Goal: Information Seeking & Learning: Compare options

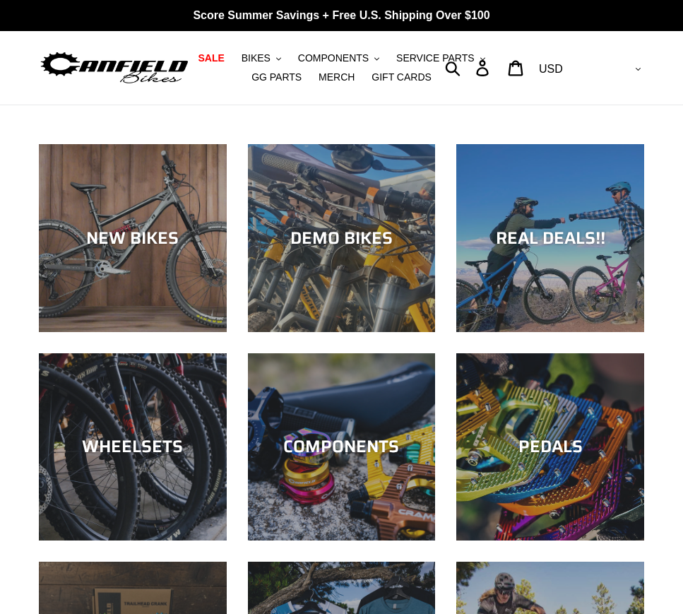
click at [169, 68] on img at bounding box center [114, 68] width 151 height 38
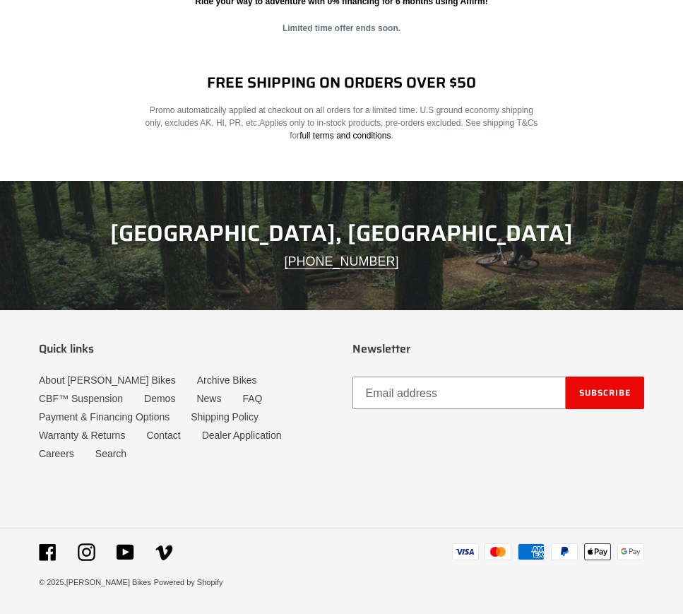
scroll to position [2147, 0]
click at [119, 383] on link "About [PERSON_NAME] Bikes" at bounding box center [107, 380] width 137 height 12
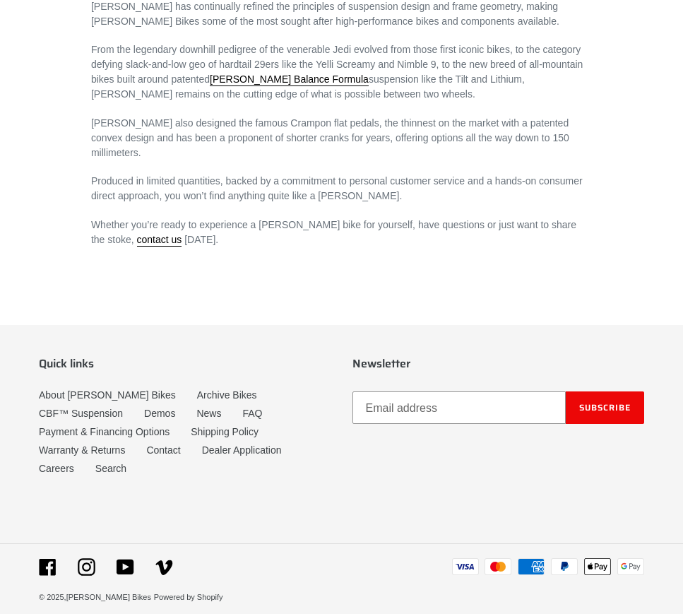
scroll to position [910, 0]
click at [177, 445] on link "Contact" at bounding box center [163, 451] width 34 height 12
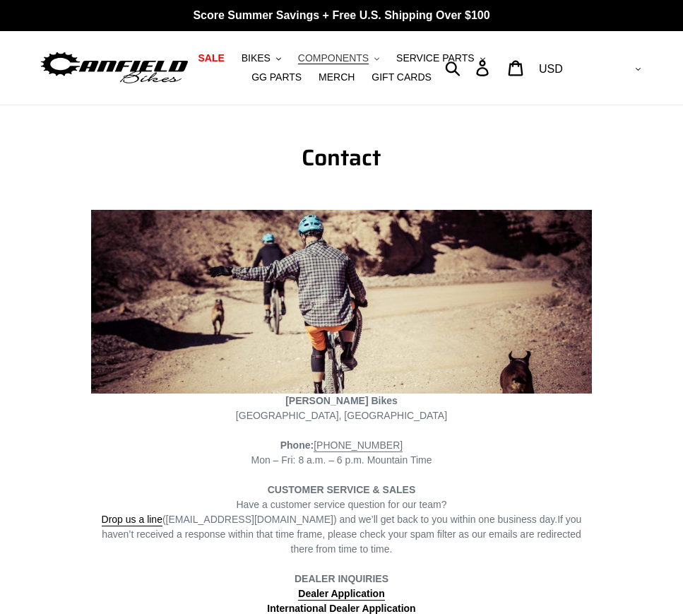
click at [327, 60] on span "COMPONENTS" at bounding box center [333, 58] width 71 height 12
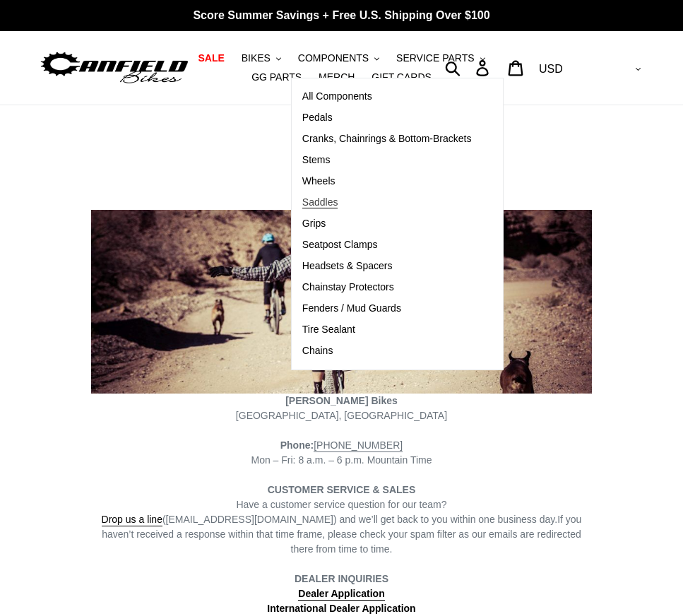
click at [329, 201] on span "Saddles" at bounding box center [320, 202] width 36 height 12
click at [326, 223] on span "Grips" at bounding box center [313, 224] width 23 height 12
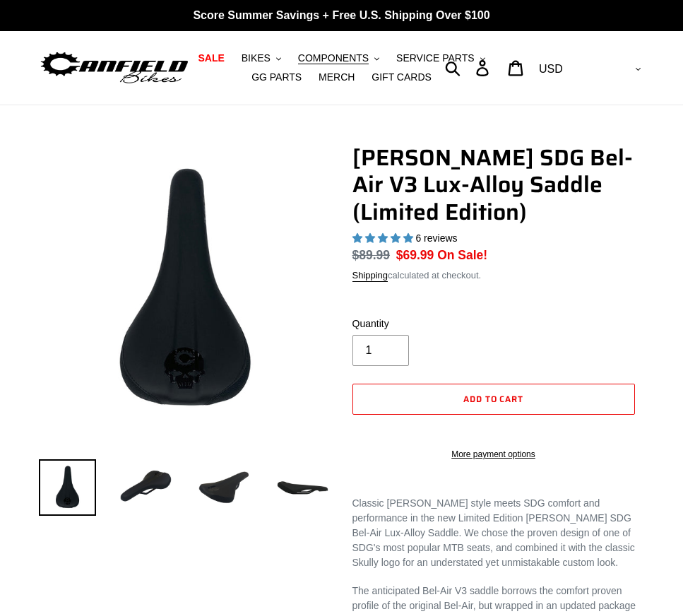
select select "highest-rating"
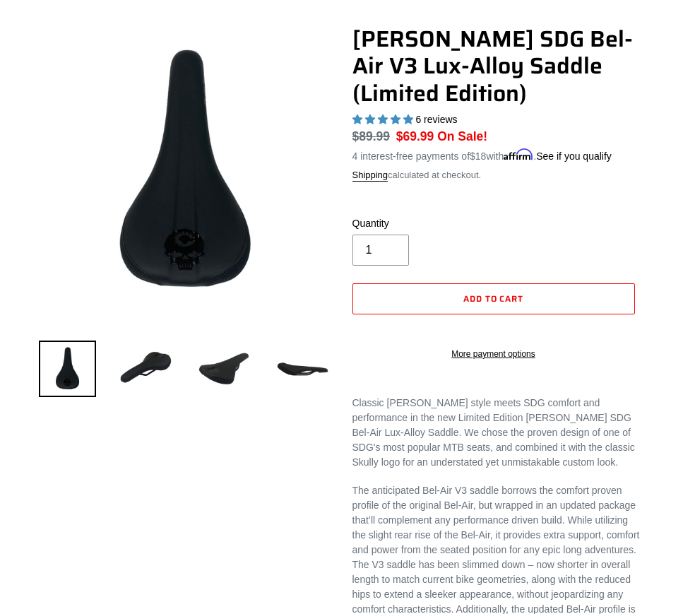
scroll to position [124, 0]
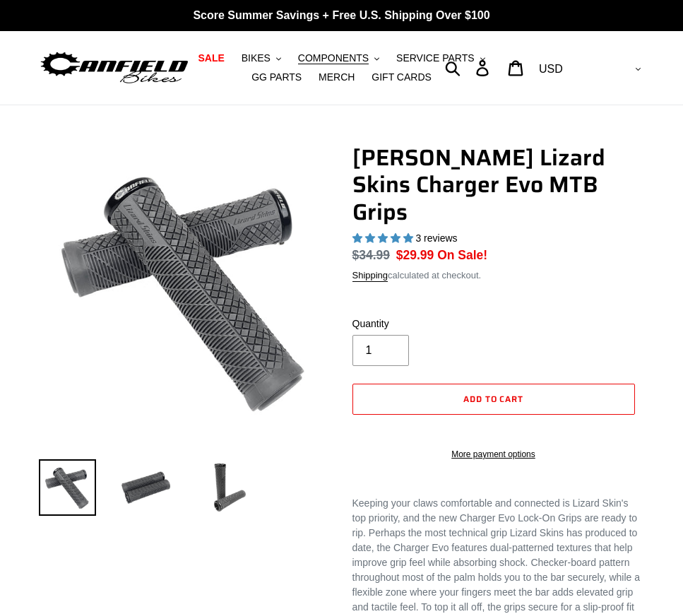
select select "highest-rating"
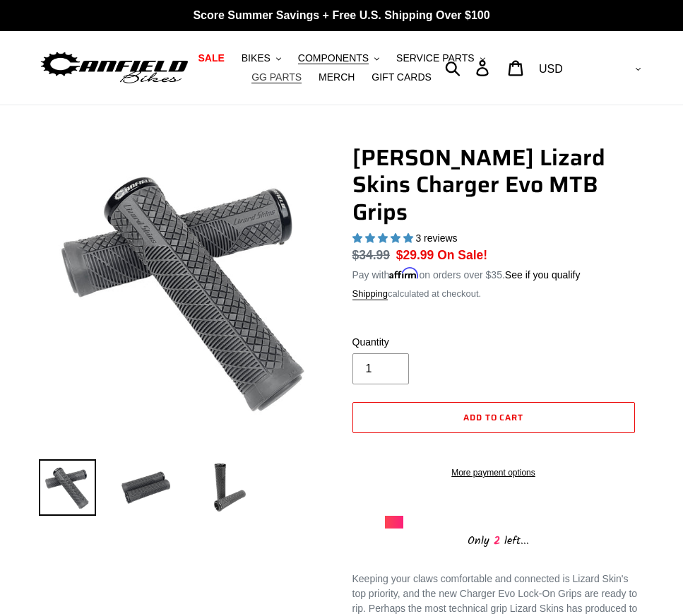
click at [293, 82] on span "GG PARTS" at bounding box center [277, 77] width 50 height 12
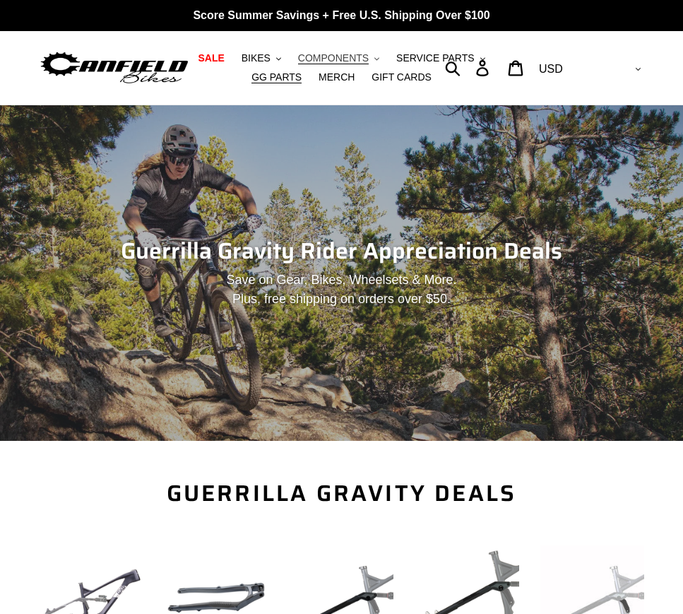
click at [375, 56] on button "COMPONENTS .cls-1{fill:#231f20}" at bounding box center [338, 58] width 95 height 19
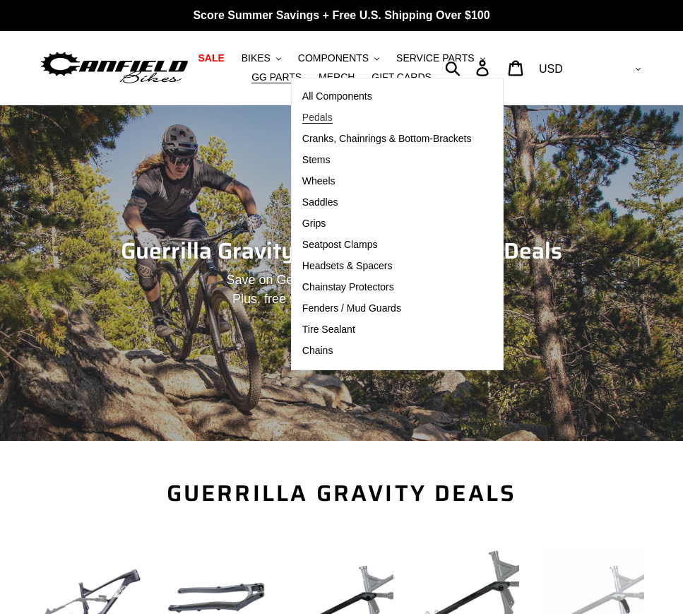
click at [332, 122] on span "Pedals" at bounding box center [317, 118] width 30 height 12
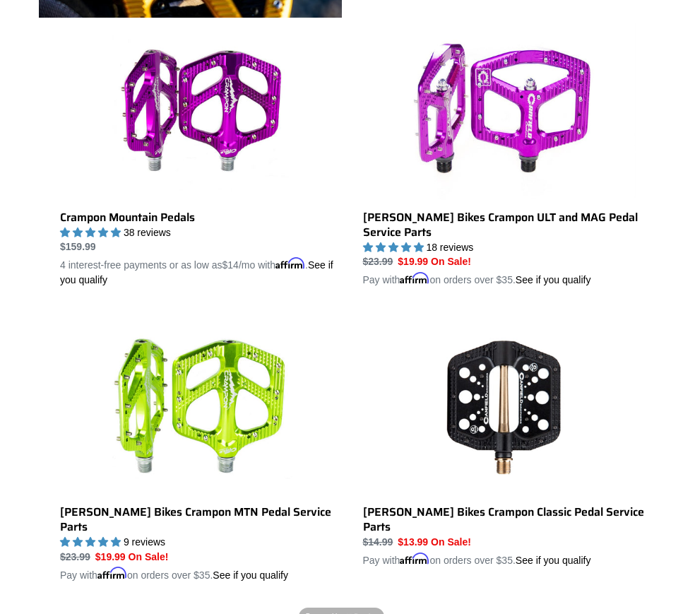
scroll to position [699, 0]
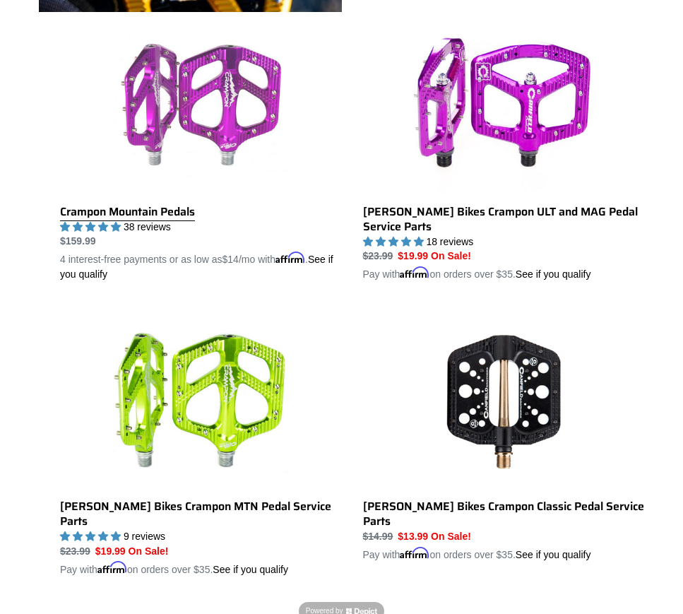
click at [235, 127] on link "Crampon Mountain Pedals" at bounding box center [201, 150] width 282 height 265
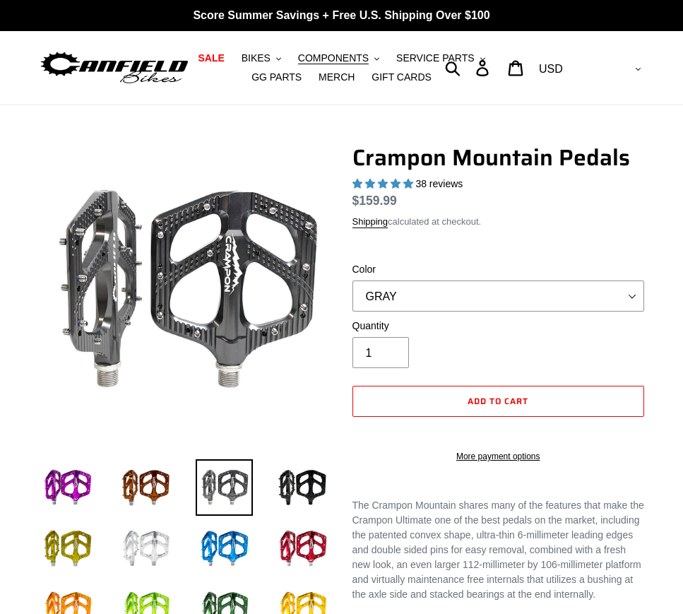
select select "highest-rating"
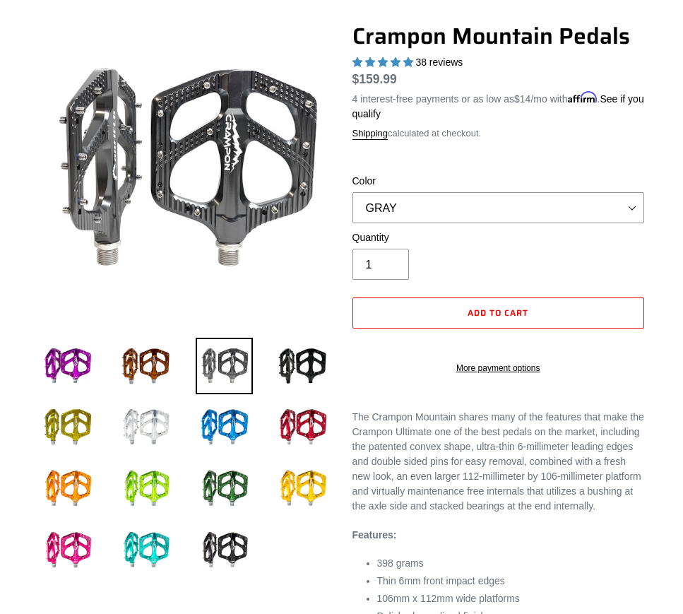
scroll to position [129, 0]
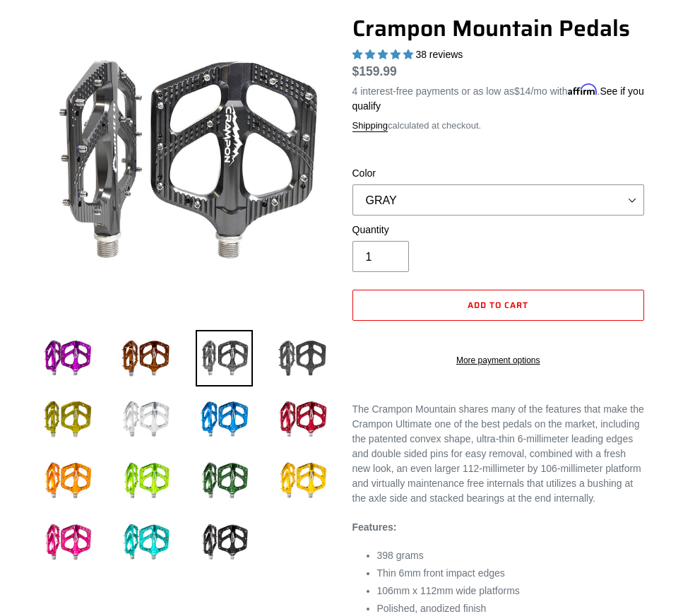
click at [307, 358] on img at bounding box center [302, 358] width 57 height 57
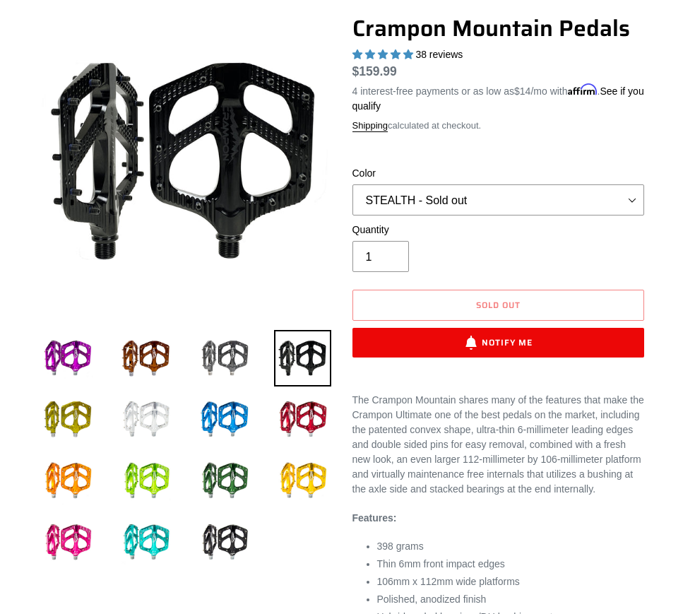
click at [143, 416] on img at bounding box center [145, 419] width 57 height 57
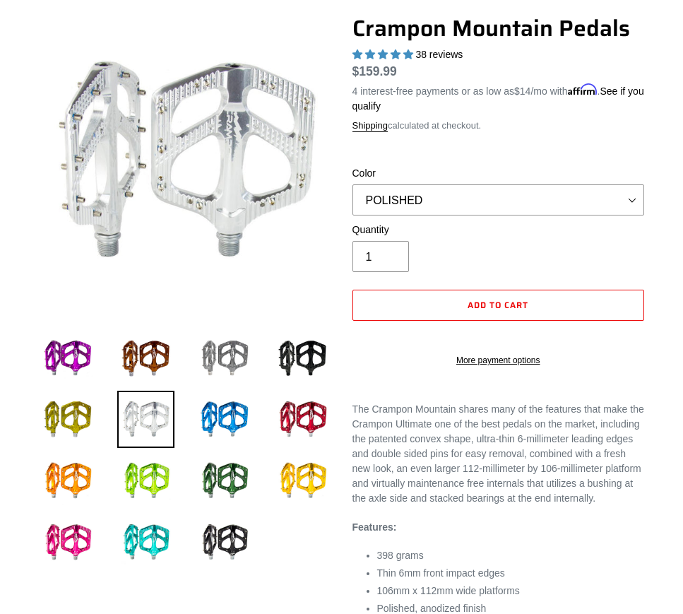
click at [217, 350] on img at bounding box center [224, 358] width 57 height 57
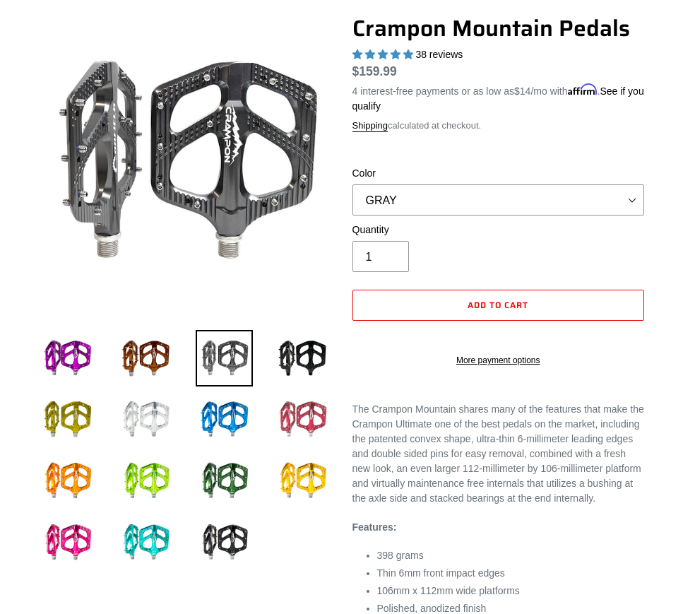
click at [319, 413] on img at bounding box center [302, 419] width 57 height 57
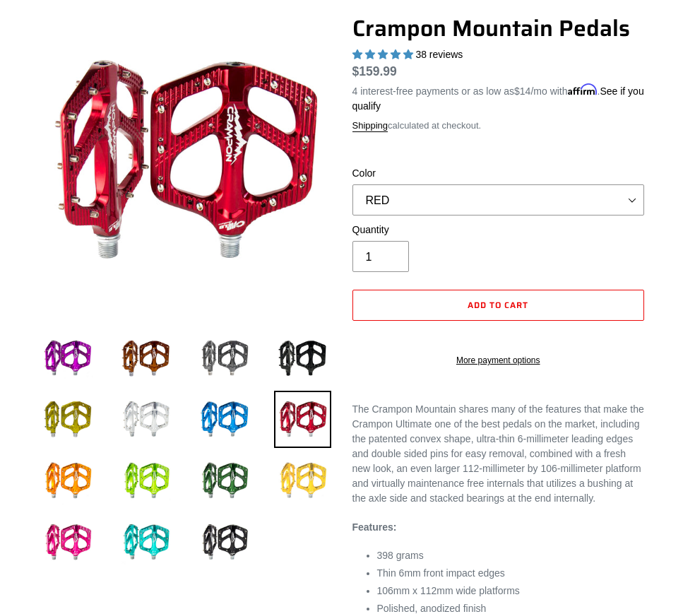
click at [309, 470] on img at bounding box center [302, 480] width 57 height 57
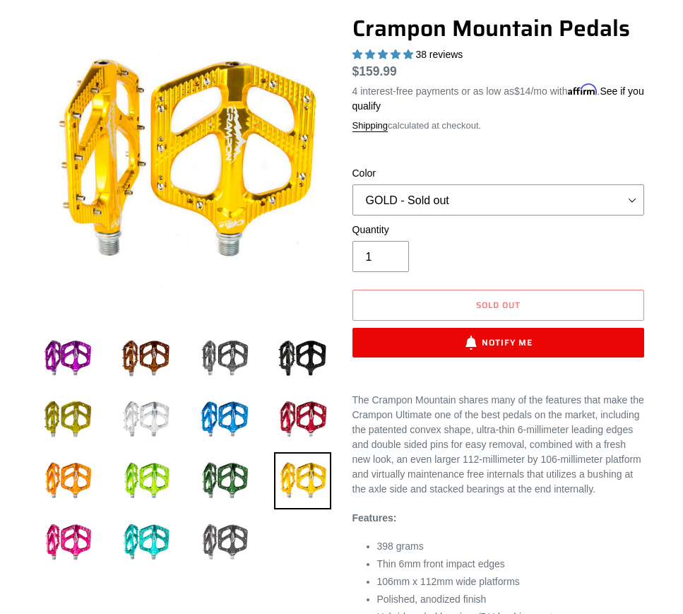
click at [230, 531] on img at bounding box center [224, 542] width 57 height 57
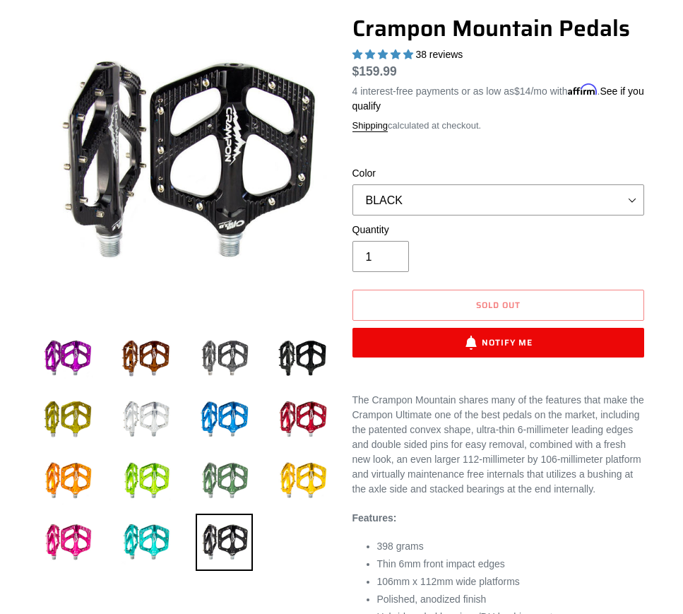
click at [217, 485] on img at bounding box center [224, 480] width 57 height 57
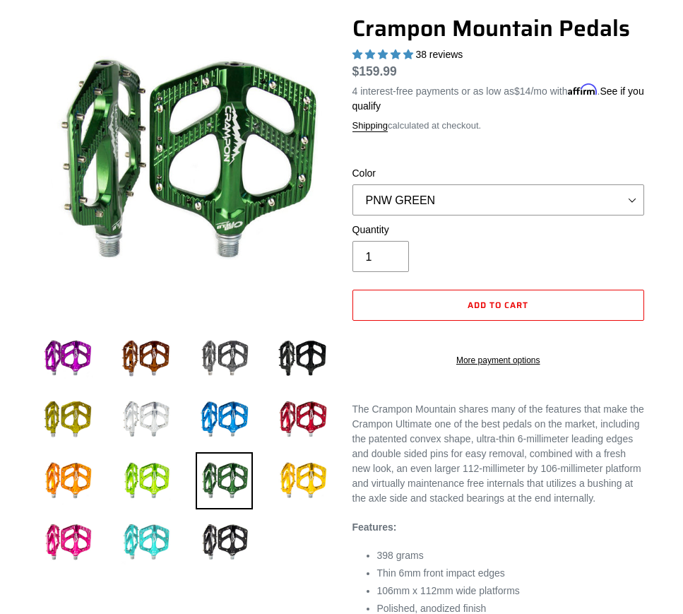
click at [138, 531] on img at bounding box center [145, 542] width 57 height 57
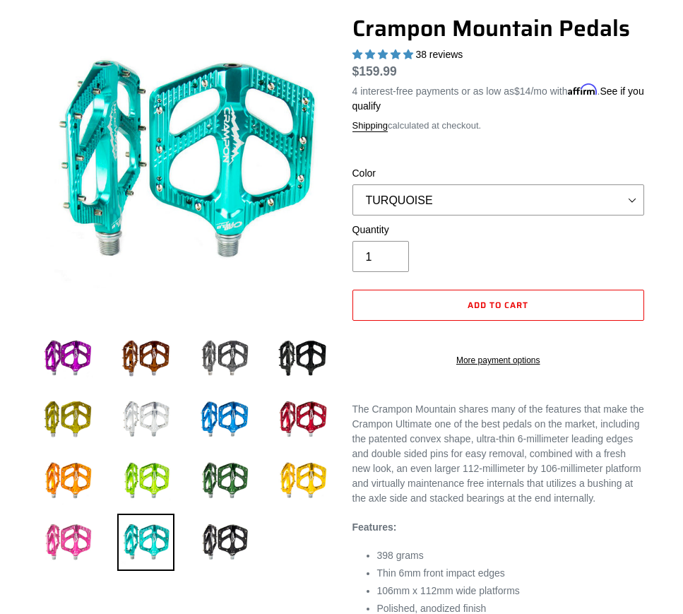
click at [77, 529] on img at bounding box center [67, 542] width 57 height 57
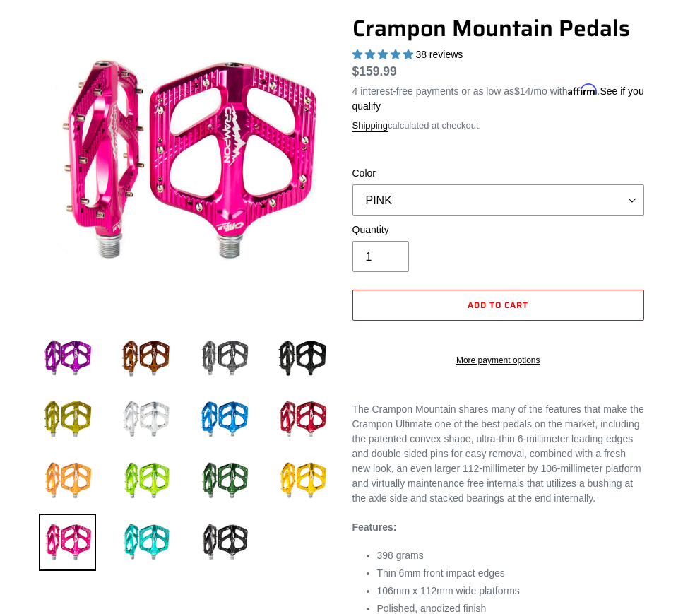
click at [73, 472] on img at bounding box center [67, 480] width 57 height 57
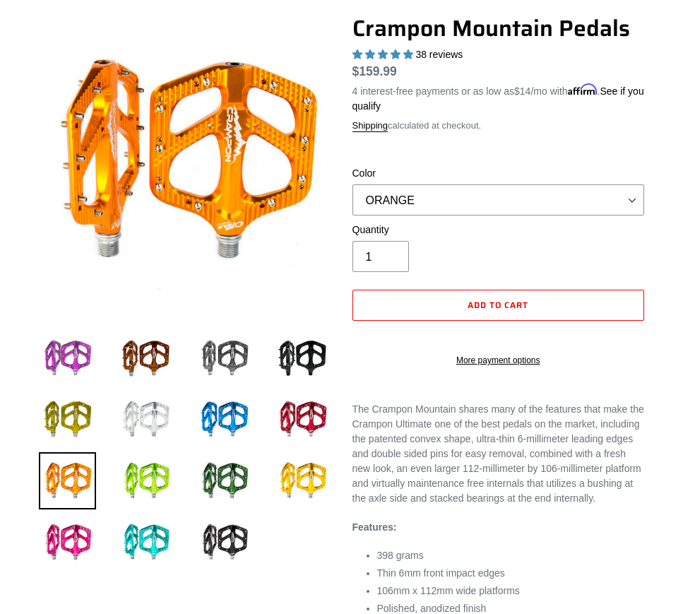
click at [76, 354] on img at bounding box center [67, 358] width 57 height 57
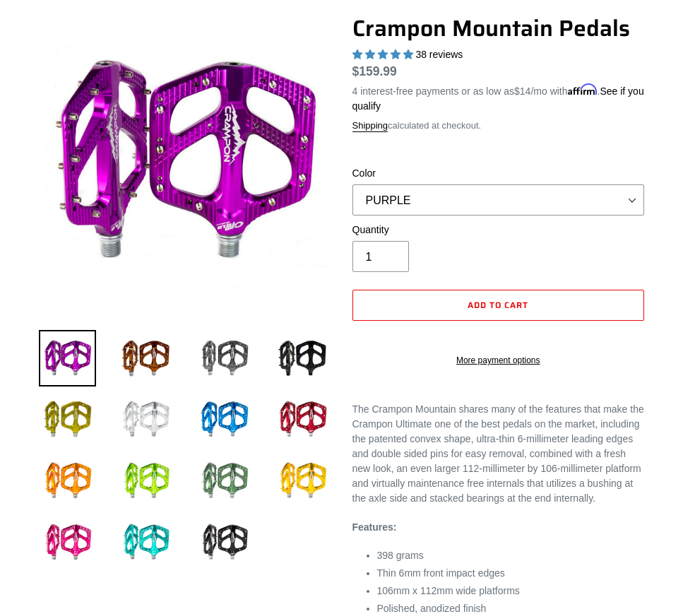
click at [224, 471] on img at bounding box center [224, 480] width 57 height 57
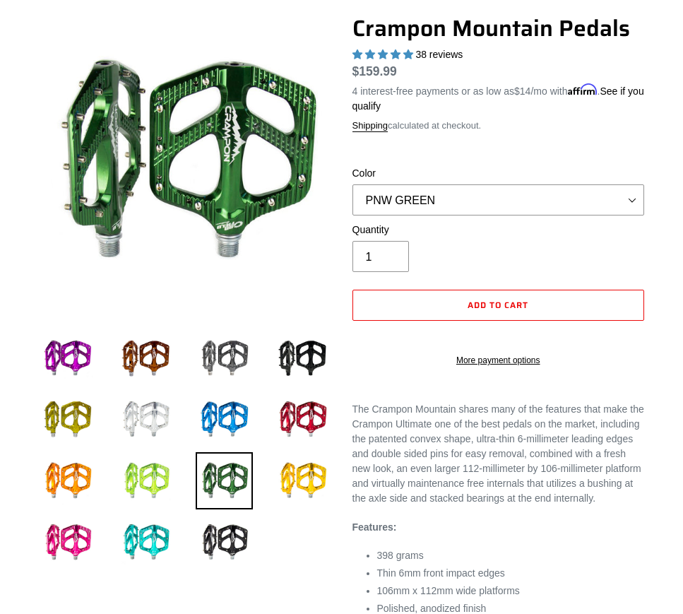
click at [158, 480] on img at bounding box center [145, 480] width 57 height 57
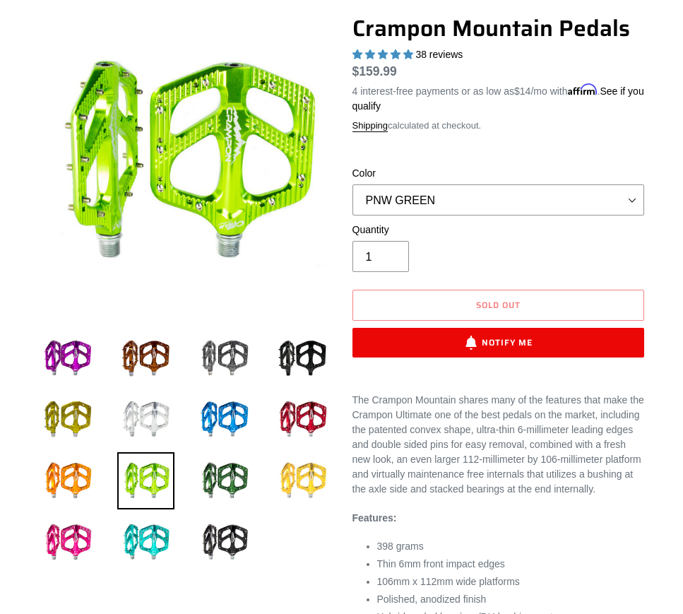
click at [302, 481] on img at bounding box center [302, 480] width 57 height 57
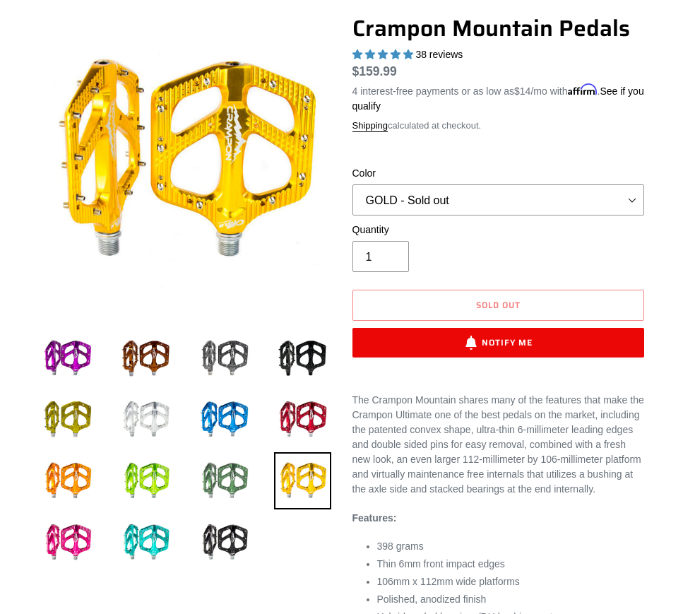
click at [237, 480] on img at bounding box center [224, 480] width 57 height 57
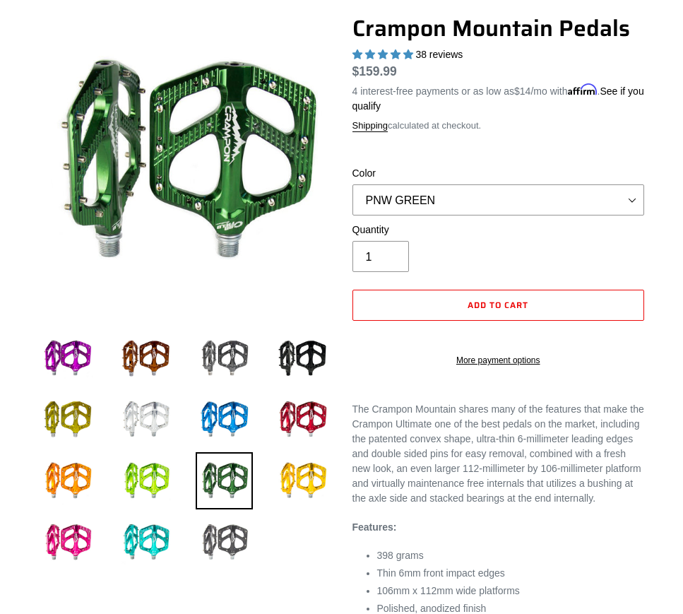
click at [230, 520] on img at bounding box center [224, 542] width 57 height 57
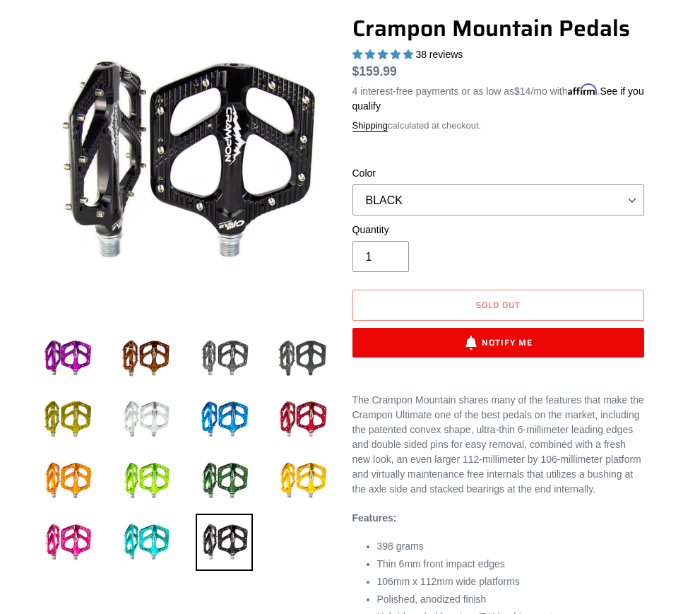
click at [302, 368] on img at bounding box center [302, 358] width 57 height 57
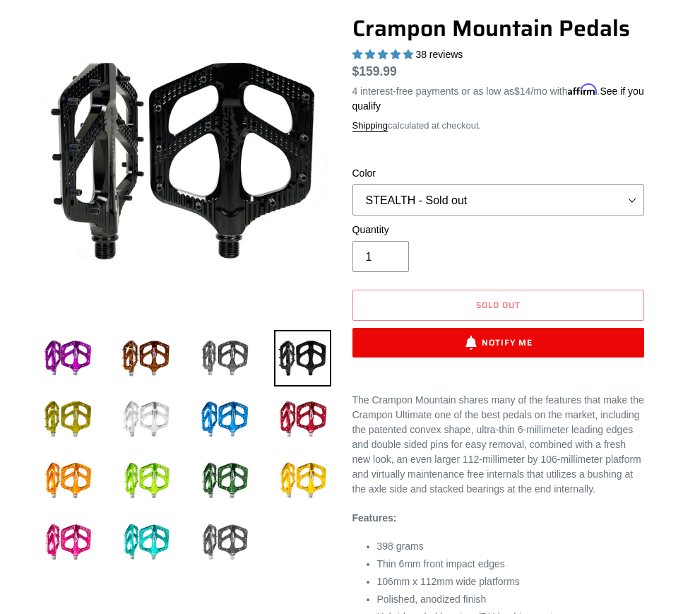
click at [228, 531] on img at bounding box center [224, 542] width 57 height 57
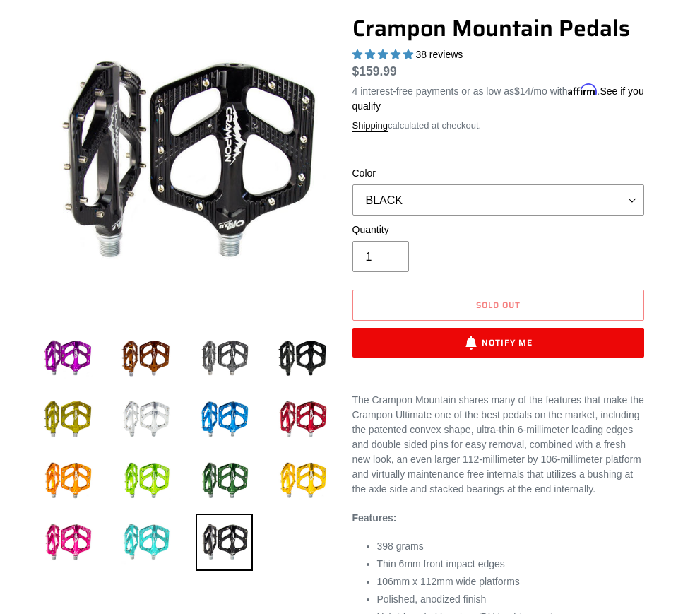
click at [161, 533] on img at bounding box center [145, 542] width 57 height 57
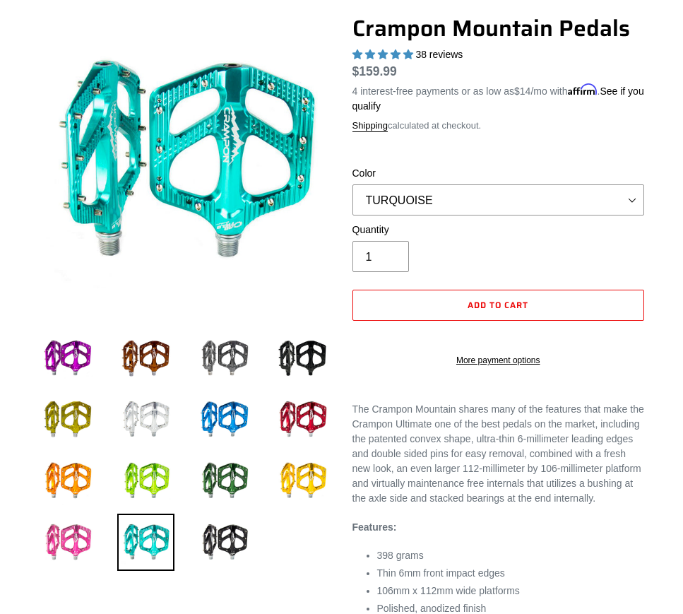
click at [73, 534] on img at bounding box center [67, 542] width 57 height 57
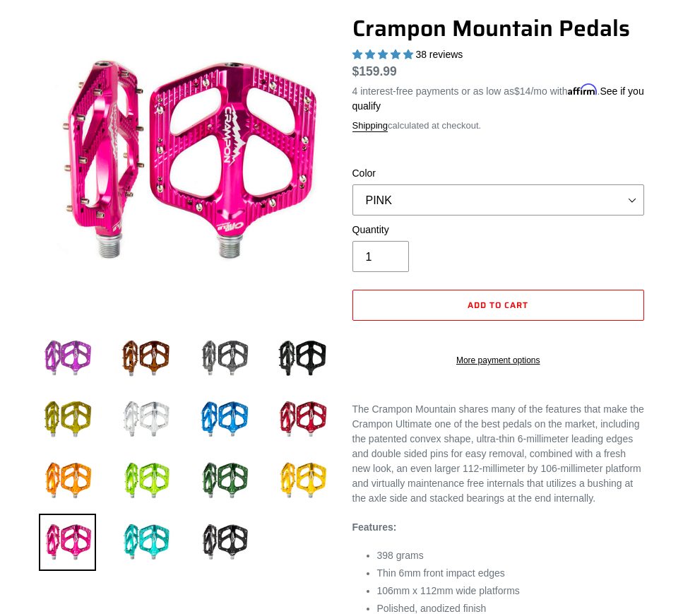
click at [73, 361] on img at bounding box center [67, 358] width 57 height 57
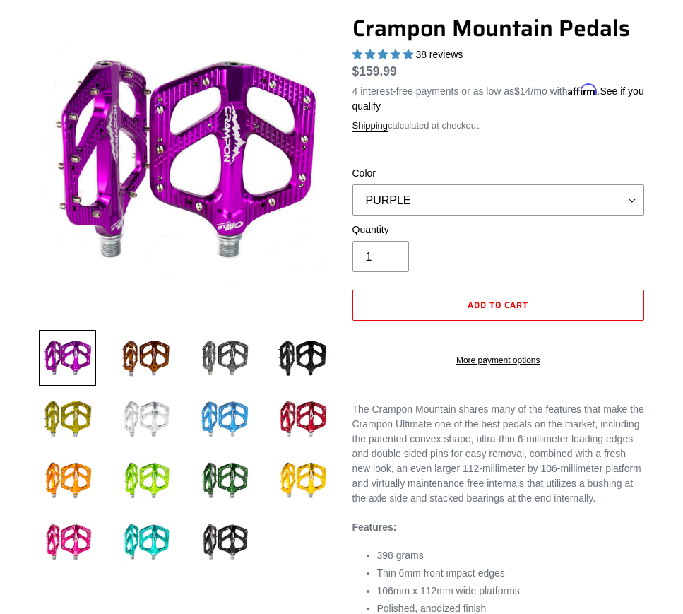
click at [231, 418] on img at bounding box center [224, 419] width 57 height 57
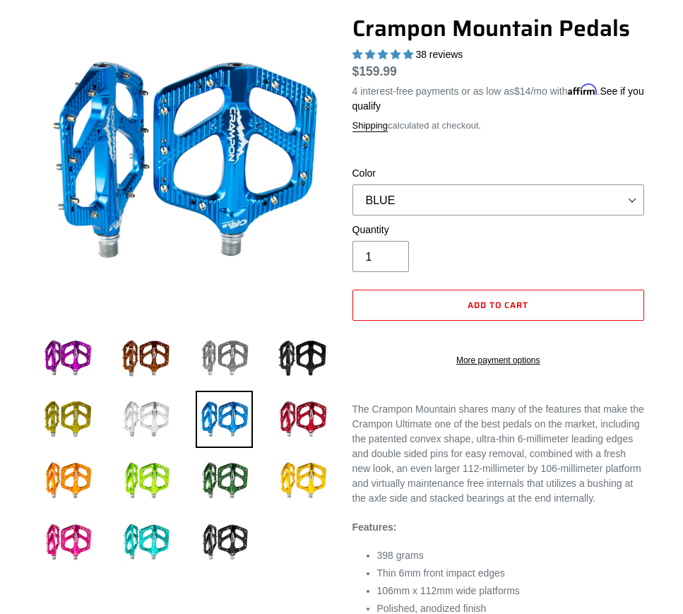
click at [244, 352] on img at bounding box center [224, 358] width 57 height 57
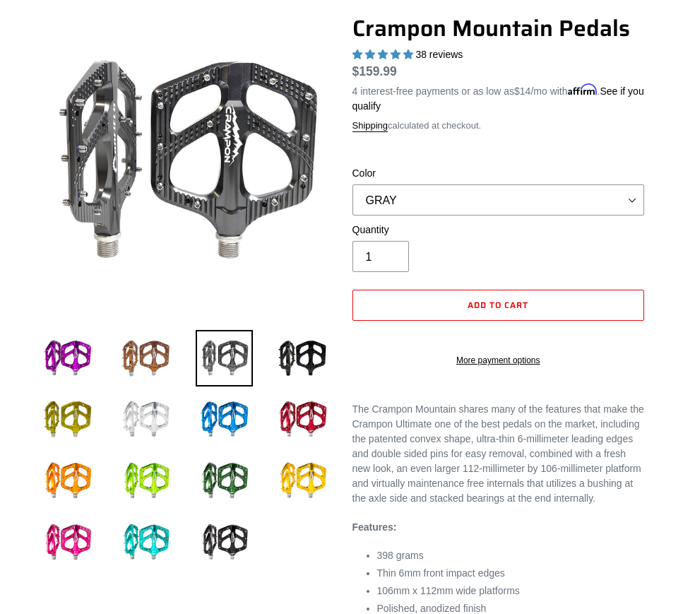
click at [160, 351] on img at bounding box center [145, 358] width 57 height 57
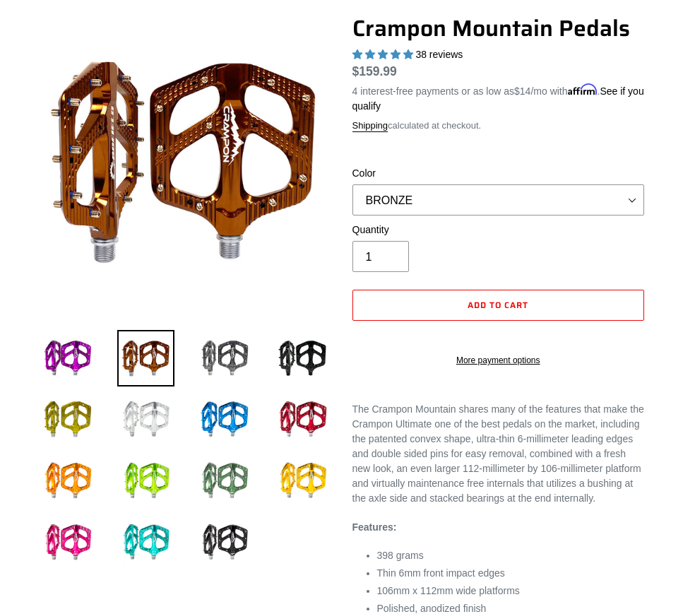
click at [242, 476] on img at bounding box center [224, 480] width 57 height 57
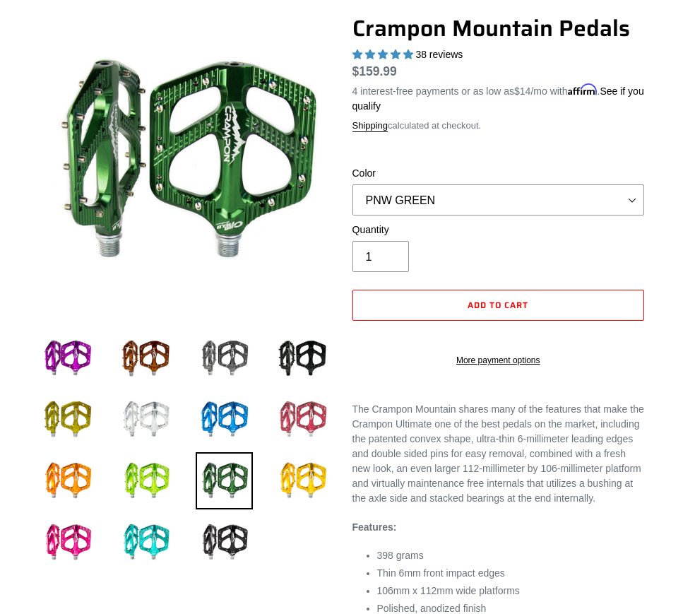
click at [303, 411] on img at bounding box center [302, 419] width 57 height 57
select select "RED"
